Goal: Navigation & Orientation: Find specific page/section

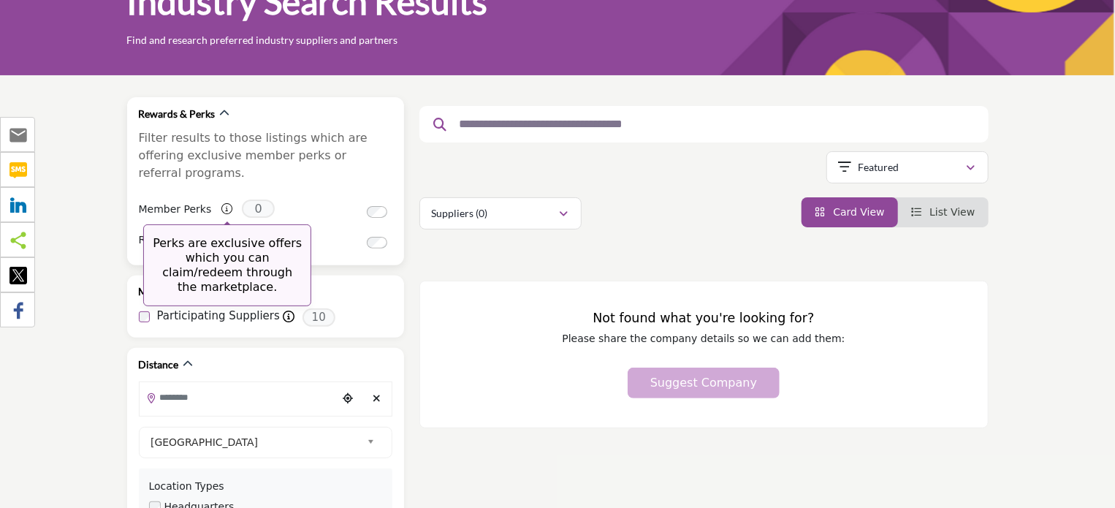
scroll to position [219, 0]
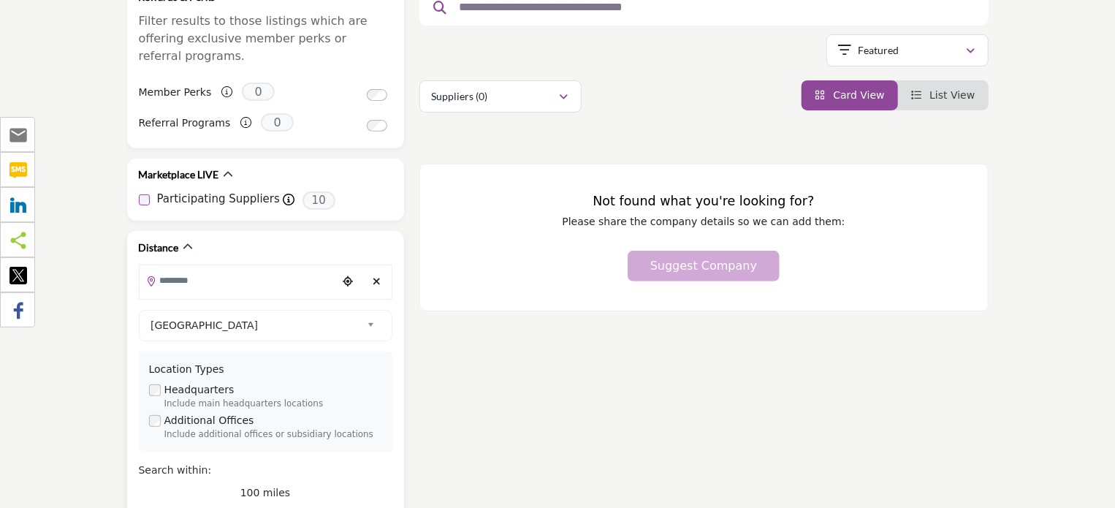
click at [377, 276] on icon "Clear search location" at bounding box center [376, 281] width 8 height 10
type input "*"
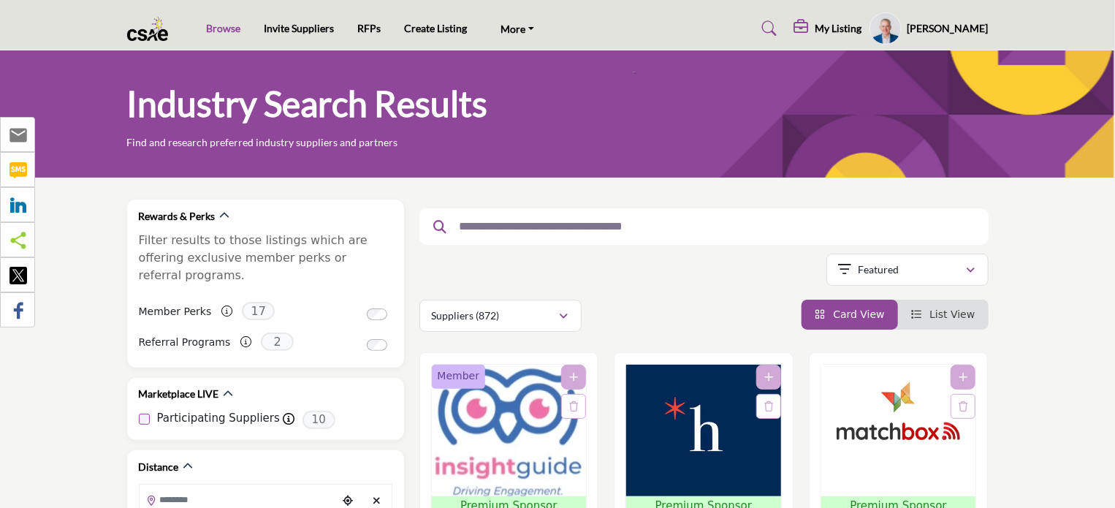
click at [219, 26] on link "Browse" at bounding box center [223, 28] width 34 height 12
click at [232, 28] on link "Browse" at bounding box center [223, 28] width 34 height 12
click at [225, 27] on link "Browse" at bounding box center [223, 28] width 34 height 12
